Goal: Task Accomplishment & Management: Complete application form

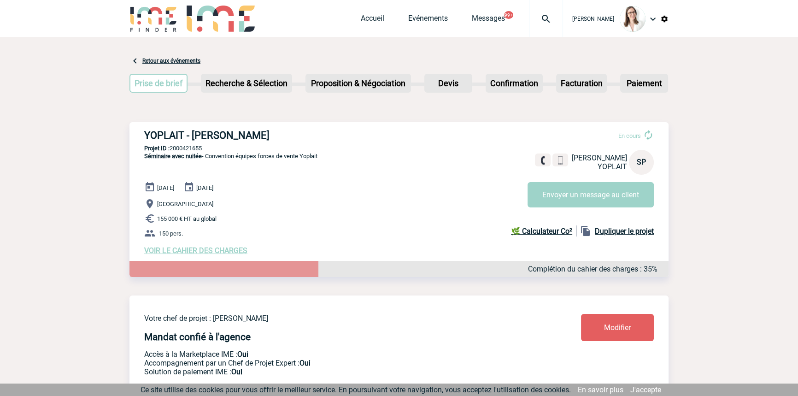
click at [532, 25] on div at bounding box center [546, 18] width 34 height 37
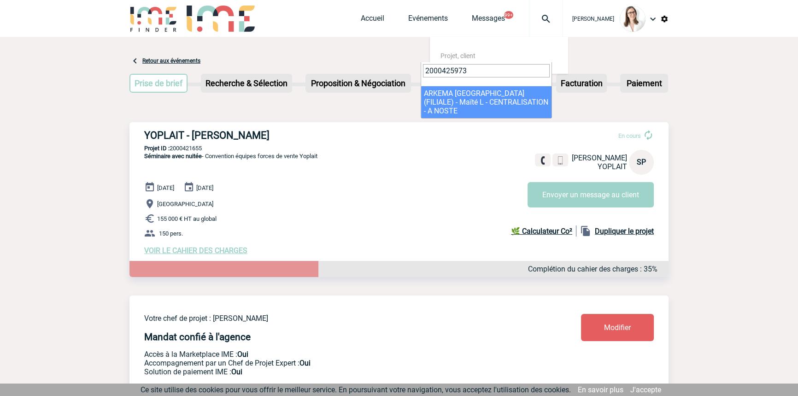
type input "2000425973"
select select "25474"
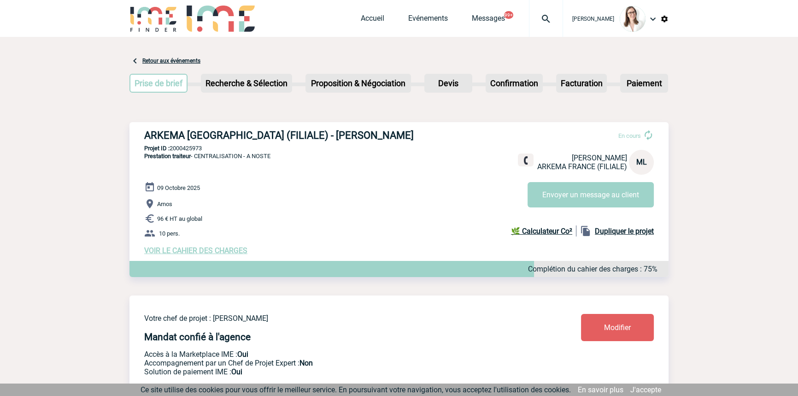
click at [174, 253] on span "VOIR LE CAHIER DES CHARGES" at bounding box center [195, 250] width 103 height 9
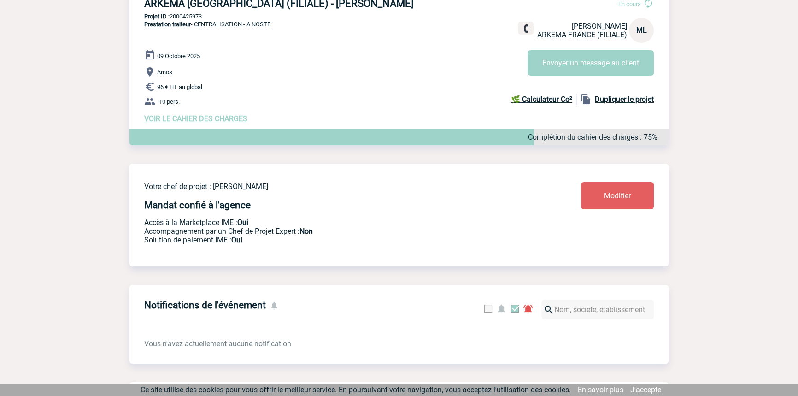
scroll to position [139, 0]
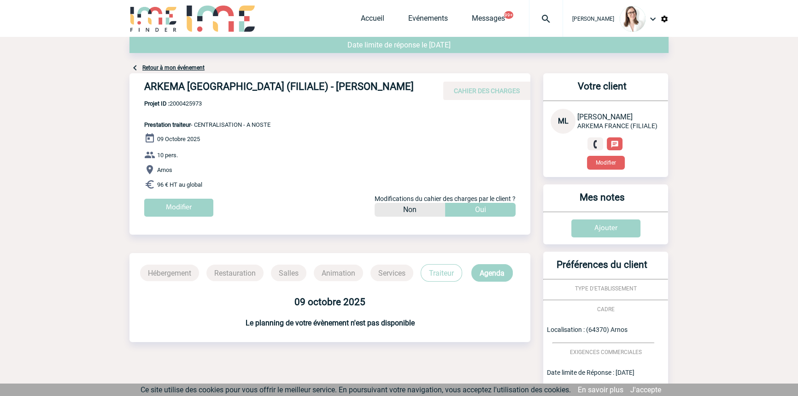
scroll to position [134, 0]
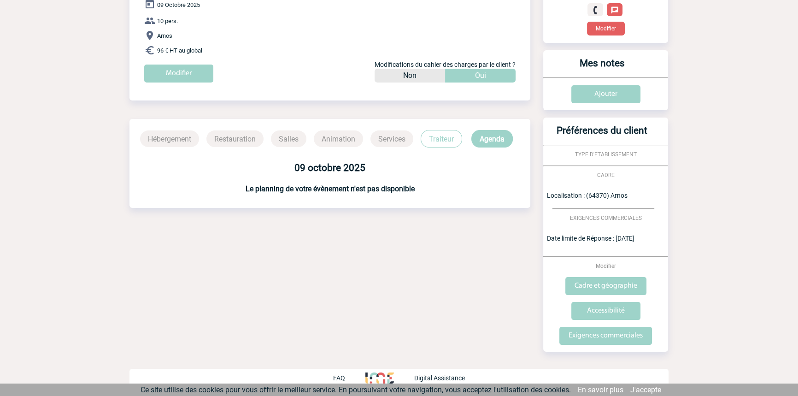
click at [440, 137] on p "Traiteur" at bounding box center [441, 139] width 41 height 18
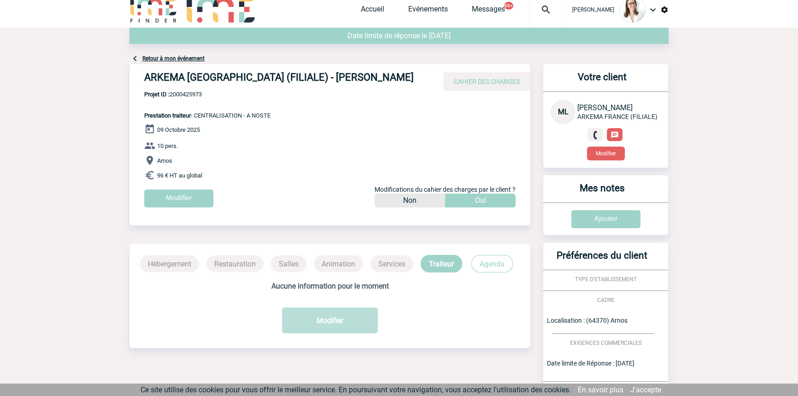
scroll to position [0, 0]
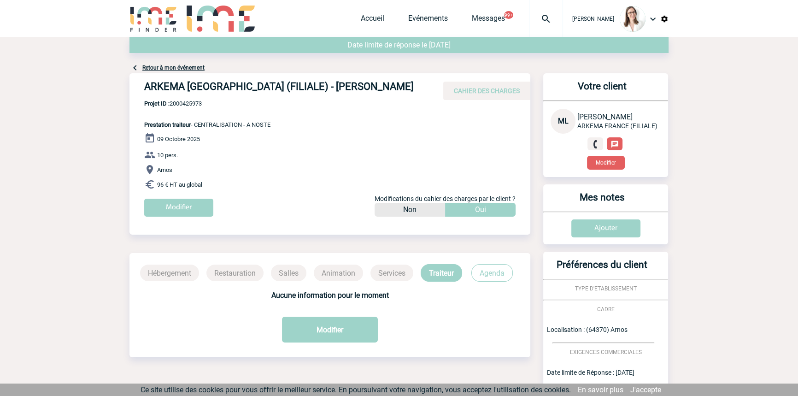
click at [198, 73] on div "ARKEMA FRANCE (FILIALE) - Maïté LAMAISON CAHIER DES CHARGES" at bounding box center [329, 86] width 401 height 27
click at [195, 66] on link "Retour à mon événement" at bounding box center [173, 67] width 62 height 6
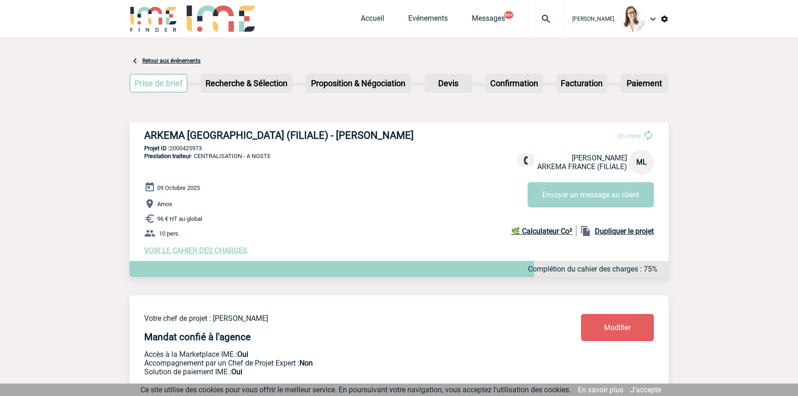
click at [549, 207] on p "Arnos" at bounding box center [406, 203] width 524 height 11
click at [551, 202] on button "Envoyer un message au client" at bounding box center [590, 194] width 126 height 25
click at [193, 253] on span "VOIR LE CAHIER DES CHARGES" at bounding box center [195, 250] width 103 height 9
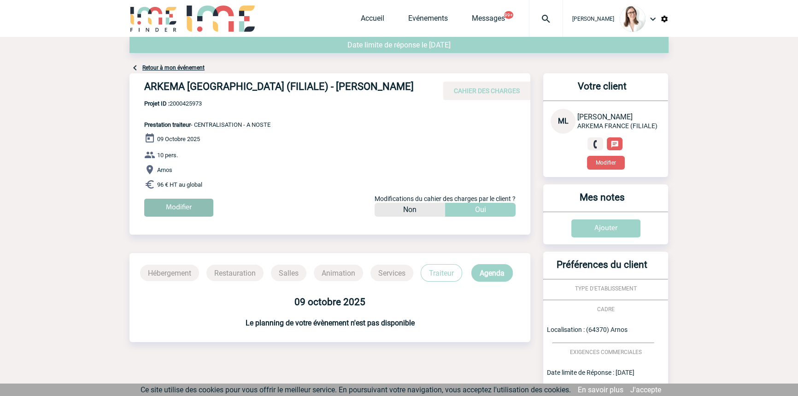
click at [171, 213] on input "Modifier" at bounding box center [178, 208] width 69 height 18
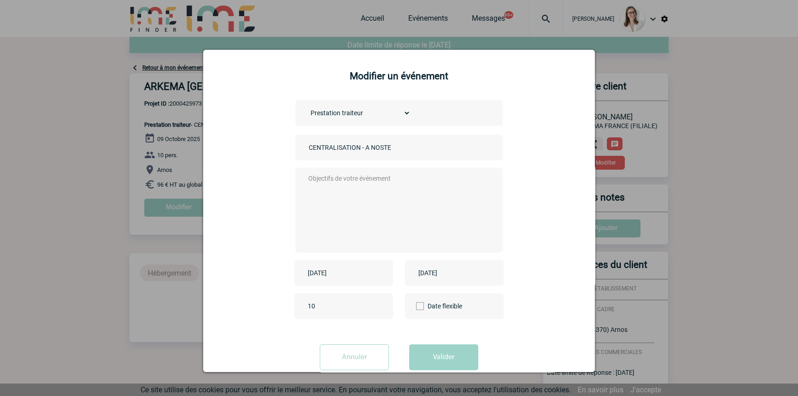
click at [330, 190] on textarea at bounding box center [397, 209] width 182 height 74
type textarea "/"
click at [345, 273] on input "2025-10-09" at bounding box center [337, 273] width 64 height 12
click at [380, 221] on link "17" at bounding box center [384, 220] width 17 height 17
type input "2025-10-17"
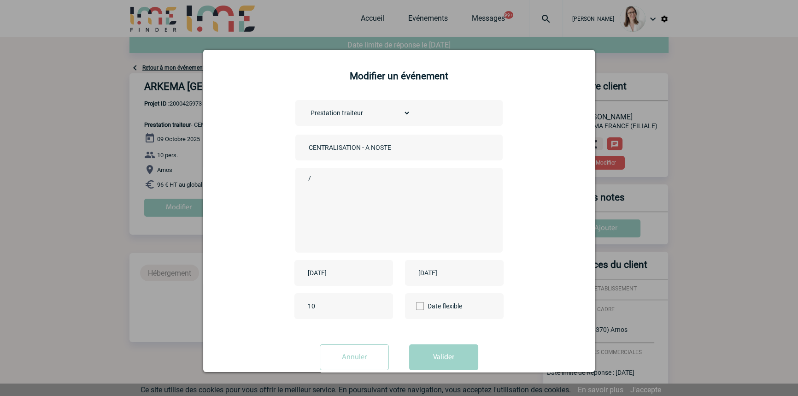
click at [430, 272] on input "2025-10-09" at bounding box center [448, 273] width 64 height 12
click at [492, 218] on link "17" at bounding box center [495, 220] width 17 height 17
type input "2025-10-17"
click at [445, 352] on button "Valider" at bounding box center [443, 357] width 69 height 26
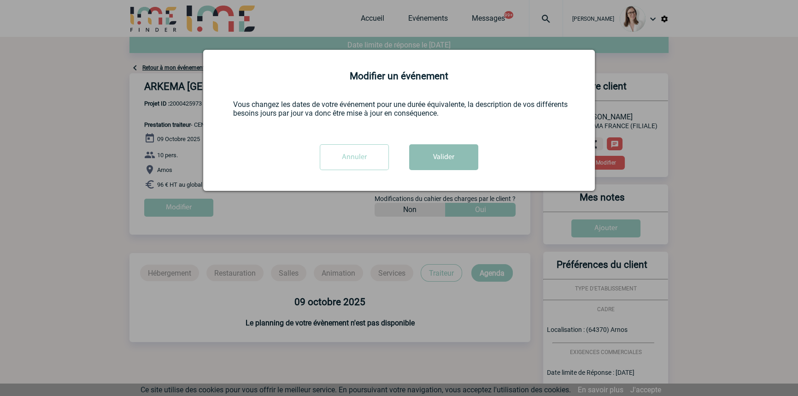
drag, startPoint x: 449, startPoint y: 148, endPoint x: 345, endPoint y: 142, distance: 103.3
click at [449, 148] on button "Valider" at bounding box center [443, 157] width 69 height 26
